Goal: Check status

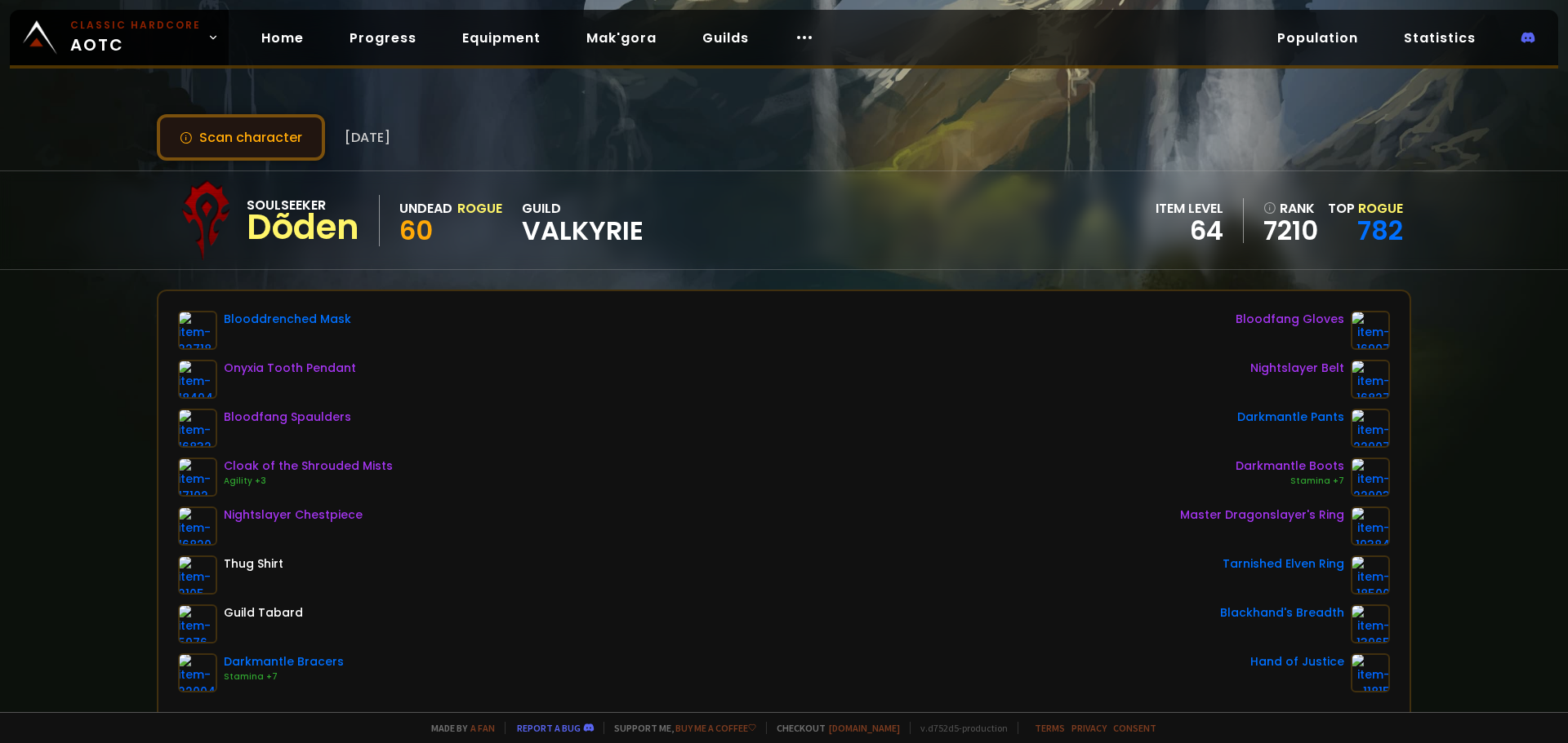
click at [245, 142] on button "Scan character" at bounding box center [240, 137] width 168 height 46
